Goal: Information Seeking & Learning: Compare options

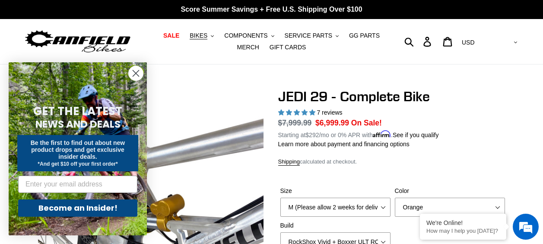
select select "highest-rating"
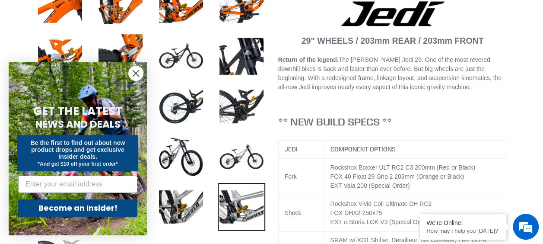
scroll to position [342, 0]
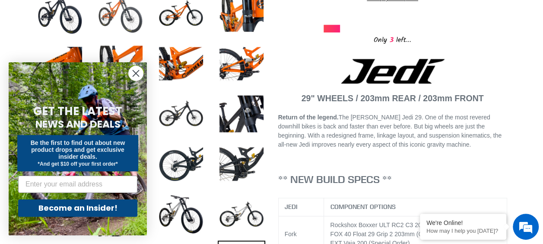
click at [131, 17] on img at bounding box center [121, 14] width 48 height 48
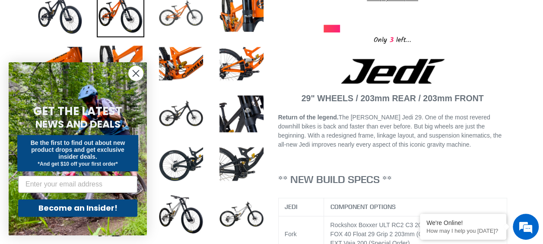
click at [174, 17] on img at bounding box center [181, 14] width 48 height 48
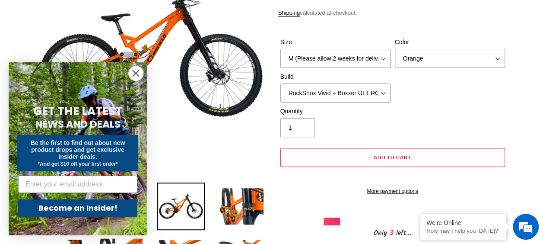
scroll to position [29, 0]
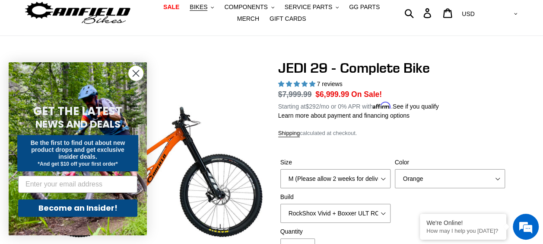
click at [137, 76] on circle "Close dialog" at bounding box center [136, 73] width 14 height 14
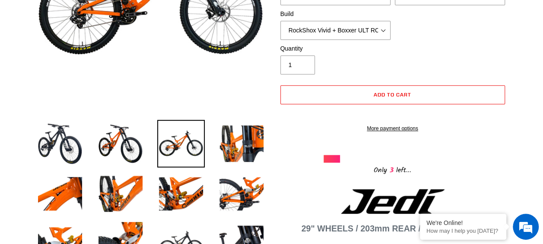
scroll to position [188, 0]
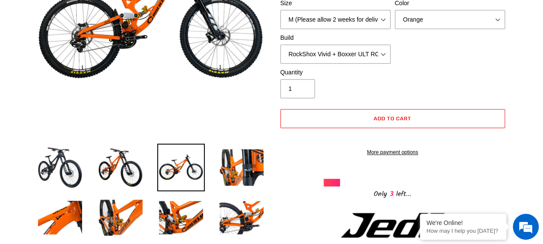
click at [190, 166] on img at bounding box center [181, 168] width 48 height 48
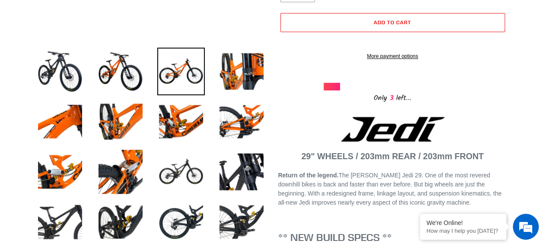
scroll to position [265, 0]
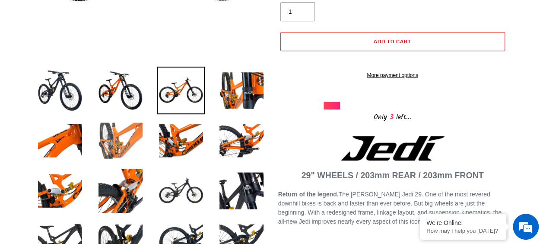
click at [117, 148] on img at bounding box center [121, 141] width 48 height 48
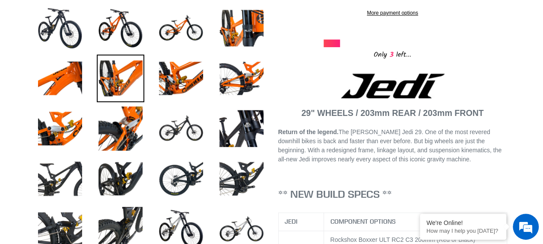
scroll to position [332, 0]
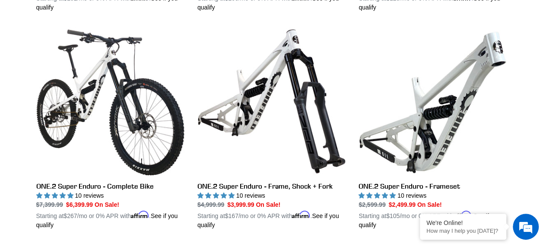
scroll to position [1324, 0]
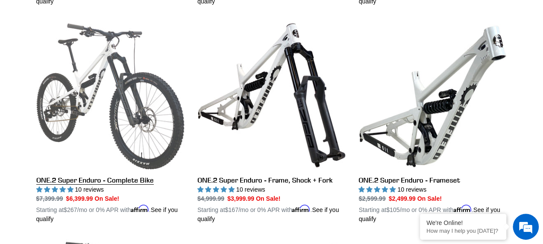
click at [98, 83] on link "ONE.2 Super Enduro - Complete Bike" at bounding box center [110, 122] width 148 height 202
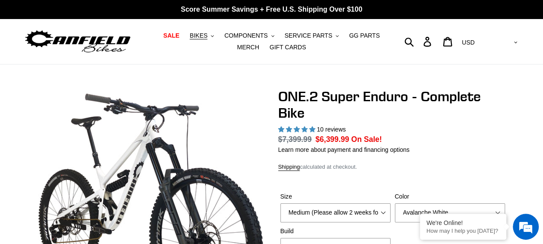
select select "highest-rating"
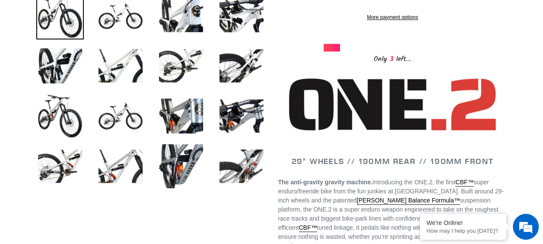
scroll to position [347, 0]
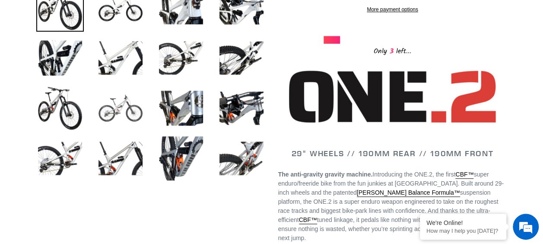
click at [113, 111] on img at bounding box center [121, 108] width 48 height 48
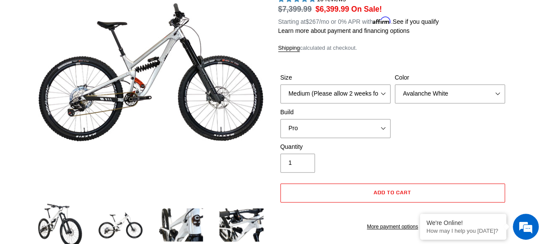
scroll to position [114, 0]
